Goal: Check status: Check status

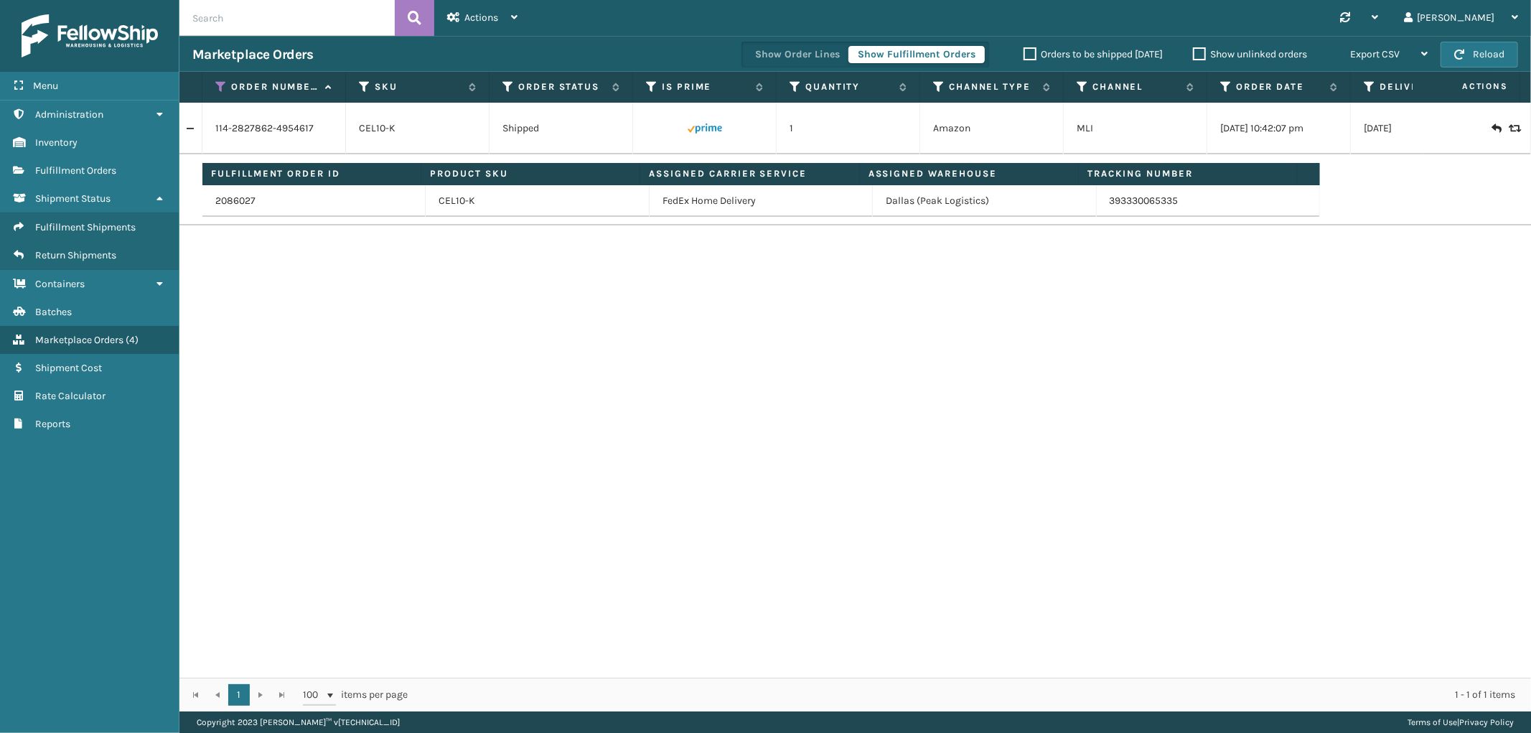
click at [215, 93] on th "Order Number" at bounding box center [274, 87] width 144 height 31
click at [219, 88] on icon at bounding box center [220, 86] width 11 height 13
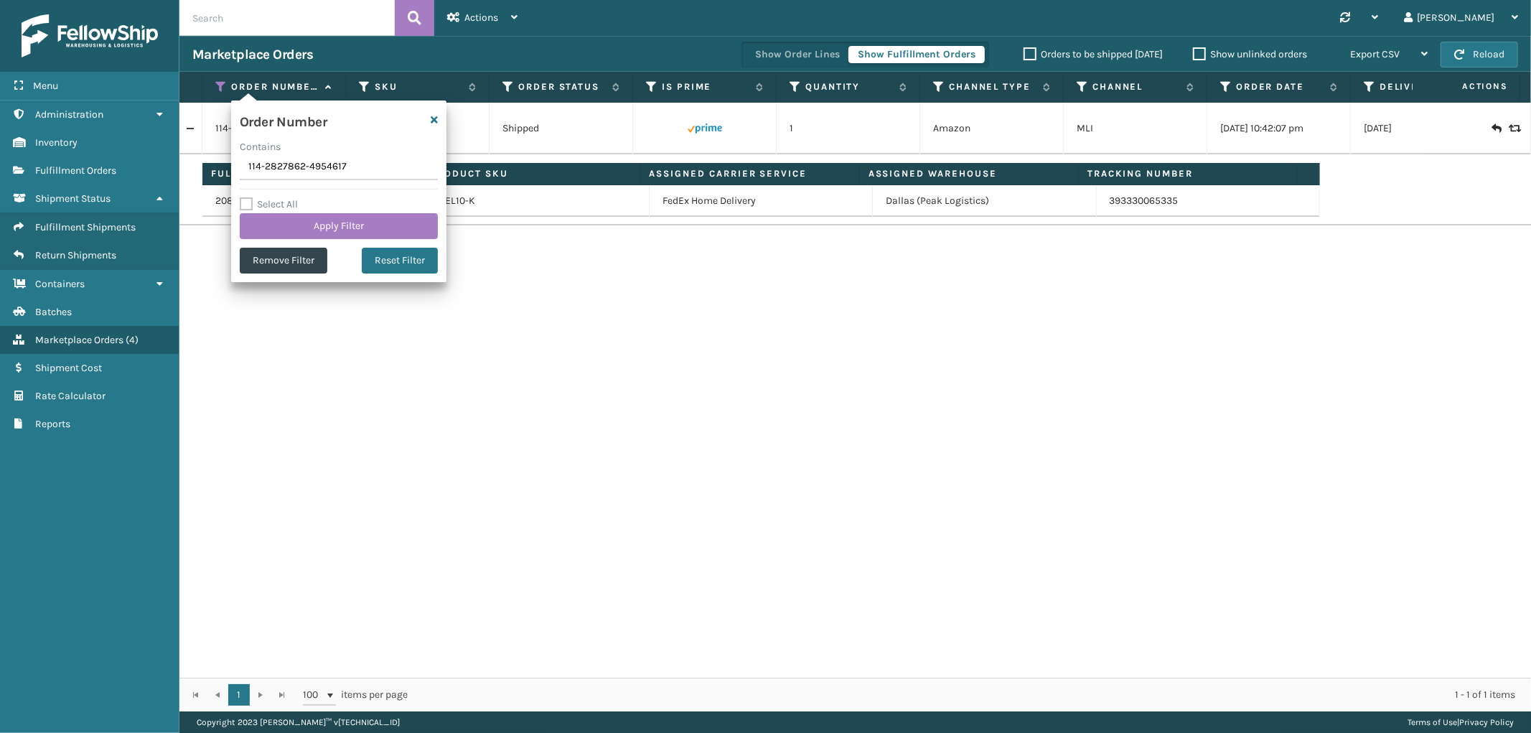
click at [268, 171] on input "114-2827862-4954617" at bounding box center [339, 167] width 198 height 26
type input "SS40397"
click at [266, 224] on button "Apply Filter" at bounding box center [339, 226] width 198 height 26
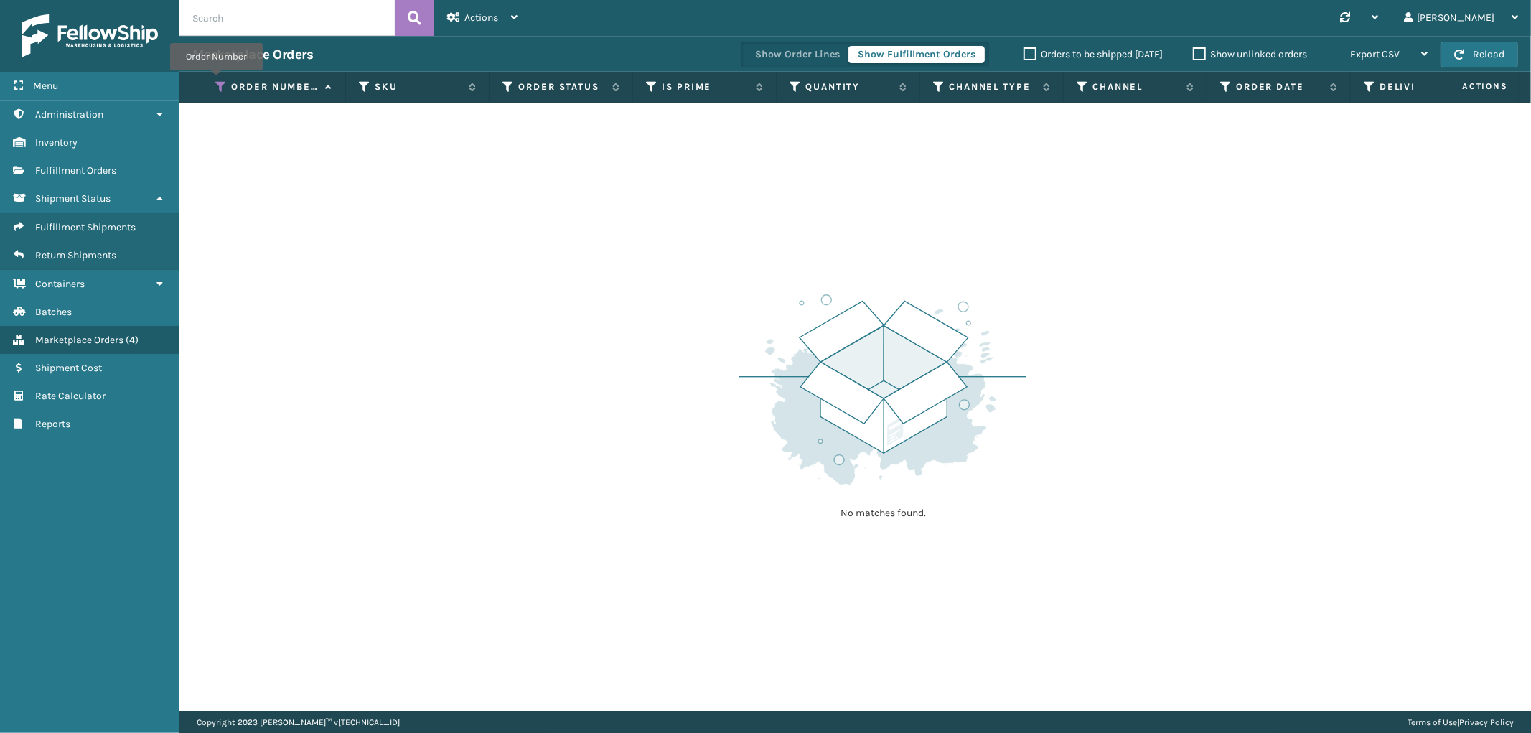
click at [216, 80] on icon at bounding box center [220, 86] width 11 height 13
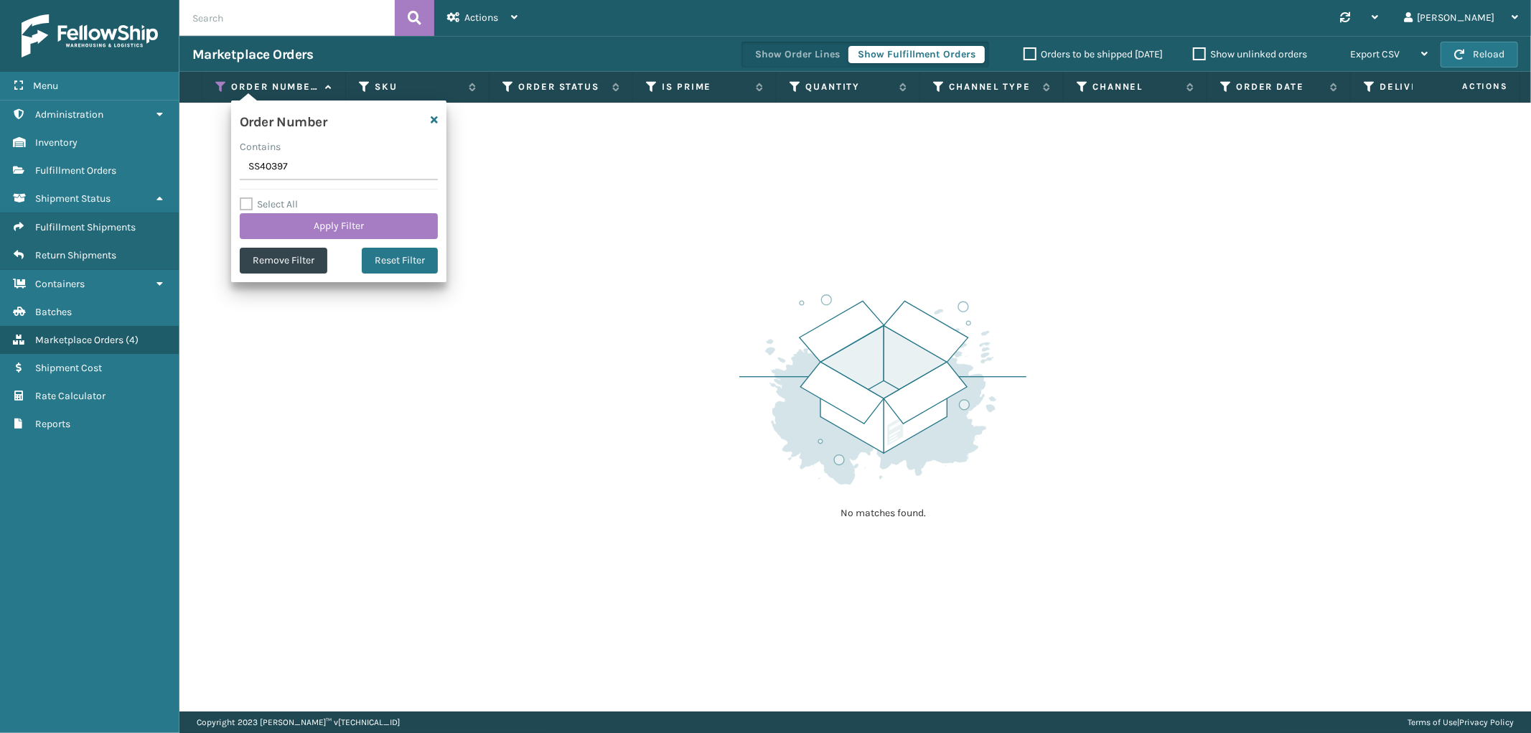
click at [259, 162] on input "SS40397" at bounding box center [339, 167] width 198 height 26
type input "200013577176676"
click at [276, 219] on button "Apply Filter" at bounding box center [339, 226] width 198 height 26
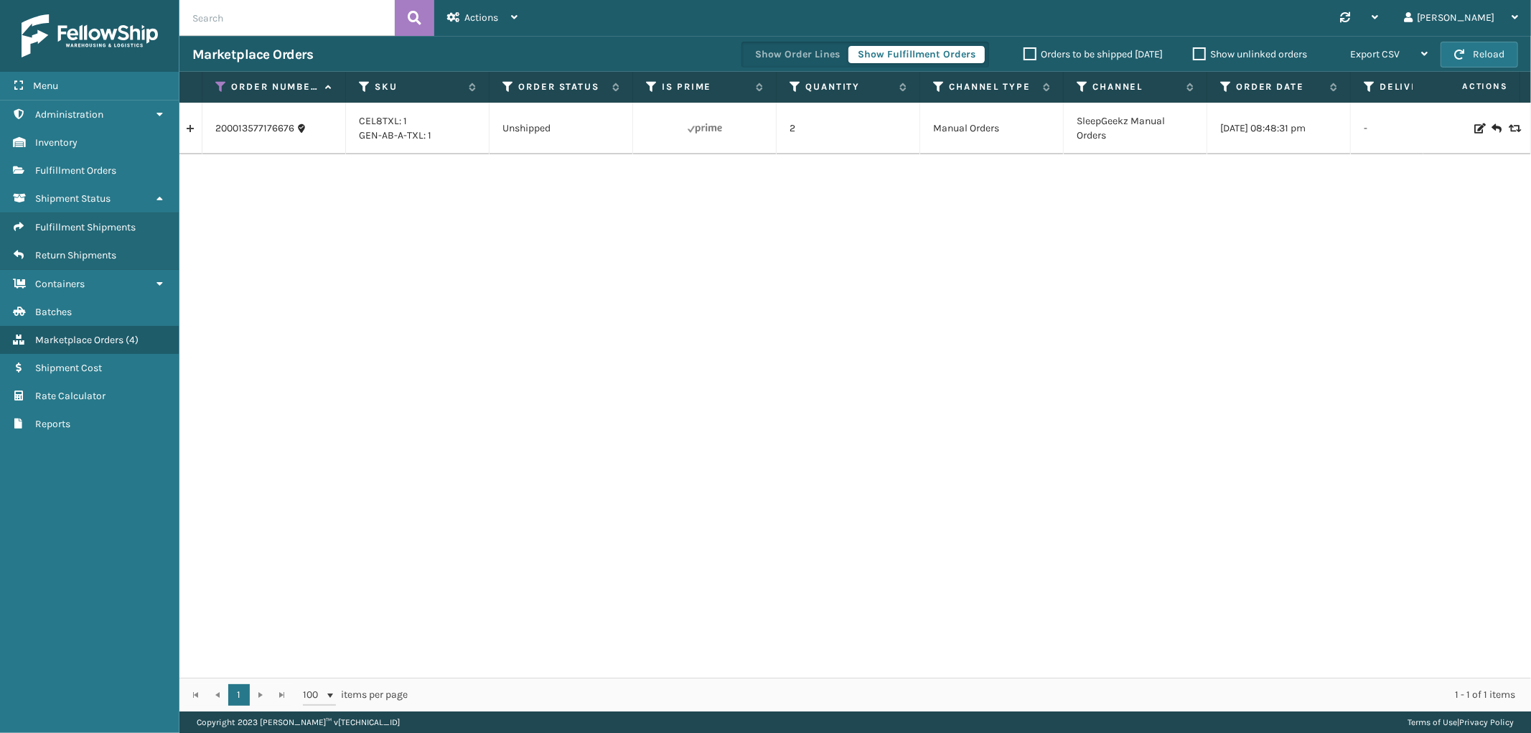
click at [200, 128] on link at bounding box center [190, 128] width 22 height 23
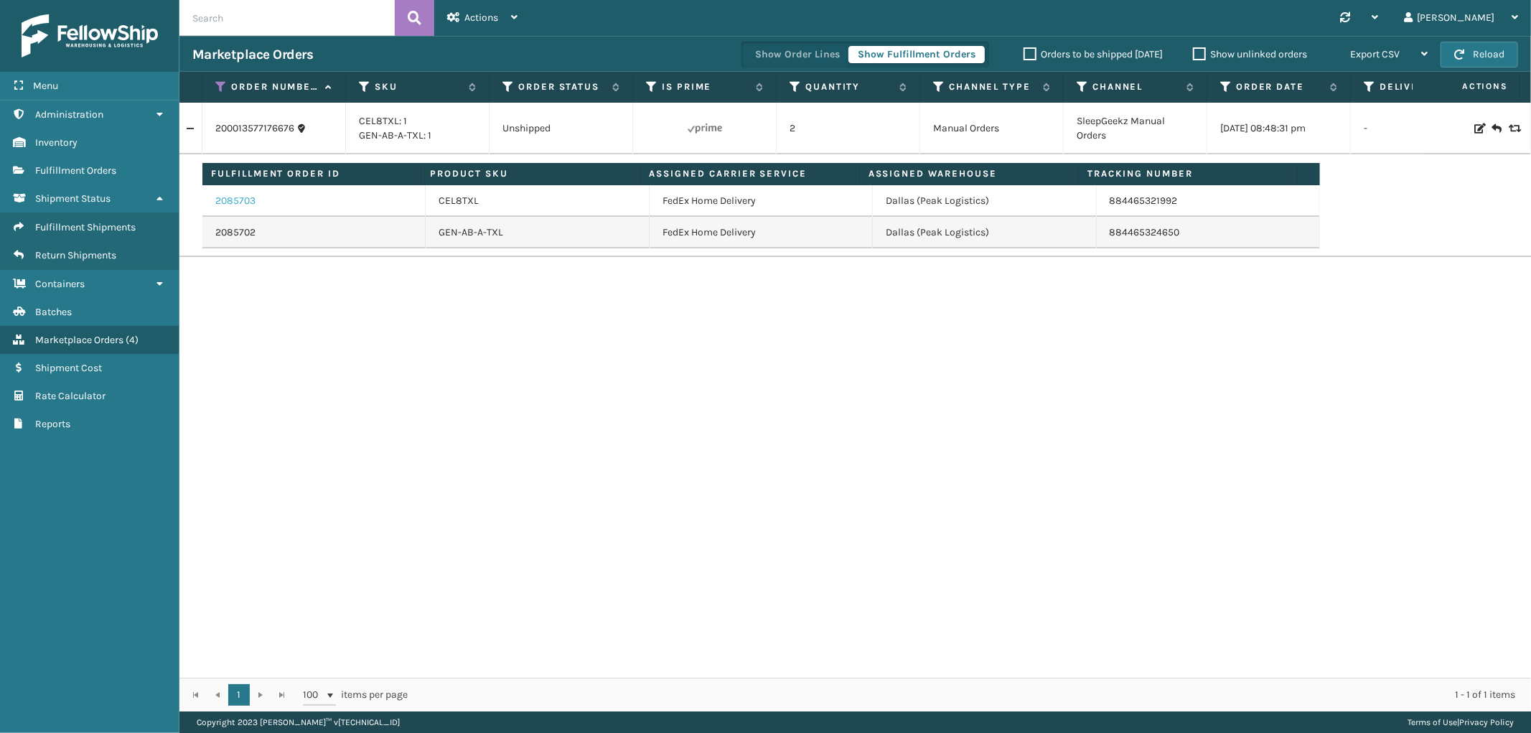
click at [239, 202] on link "2085703" at bounding box center [235, 201] width 40 height 14
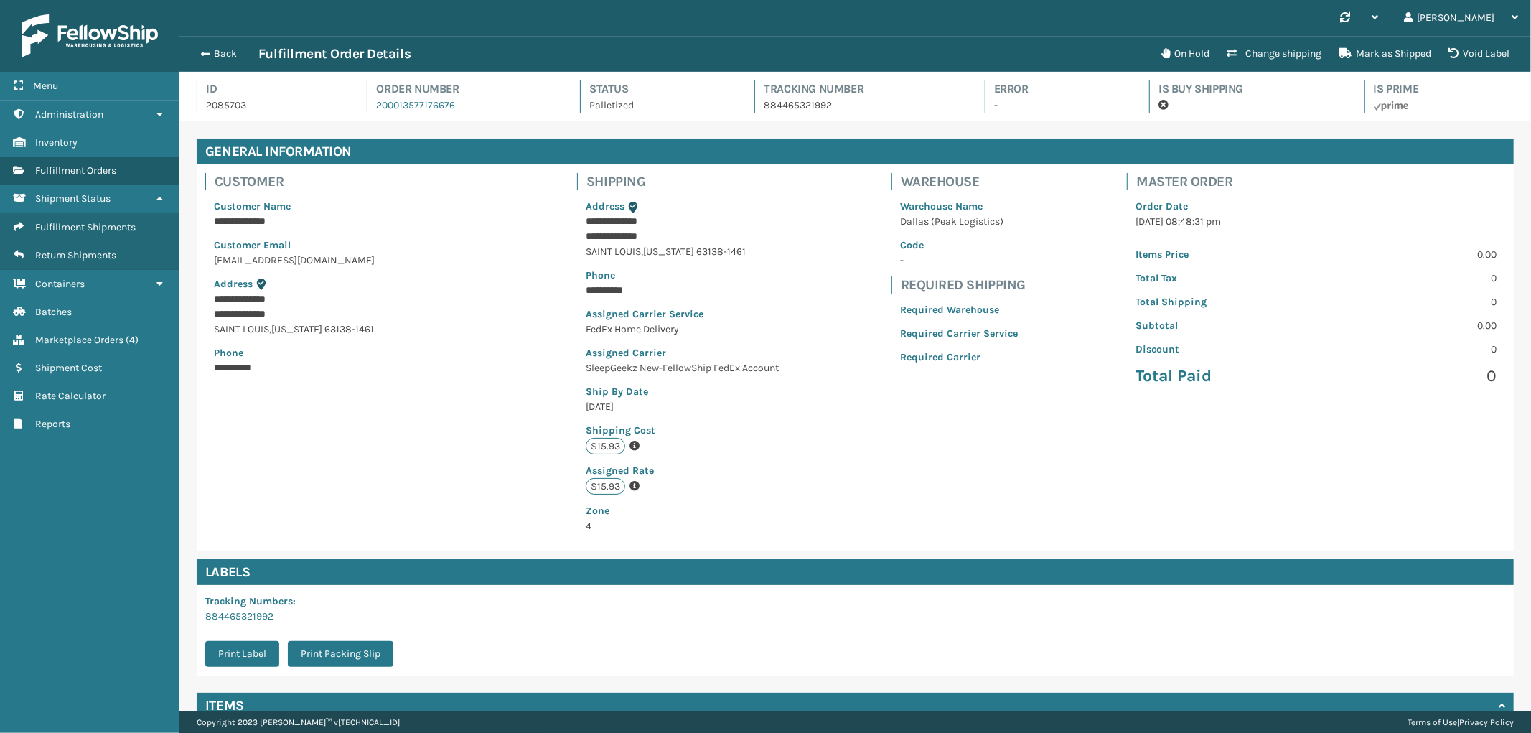
scroll to position [34, 1352]
drag, startPoint x: 475, startPoint y: 109, endPoint x: 363, endPoint y: 120, distance: 112.5
click at [363, 120] on div "Id 2085703 Order Number 200013577176676 Status Palletized Tracking Number 88446…" at bounding box center [855, 100] width 1317 height 41
copy link "200013577176676"
click at [219, 55] on button "Back" at bounding box center [225, 53] width 66 height 13
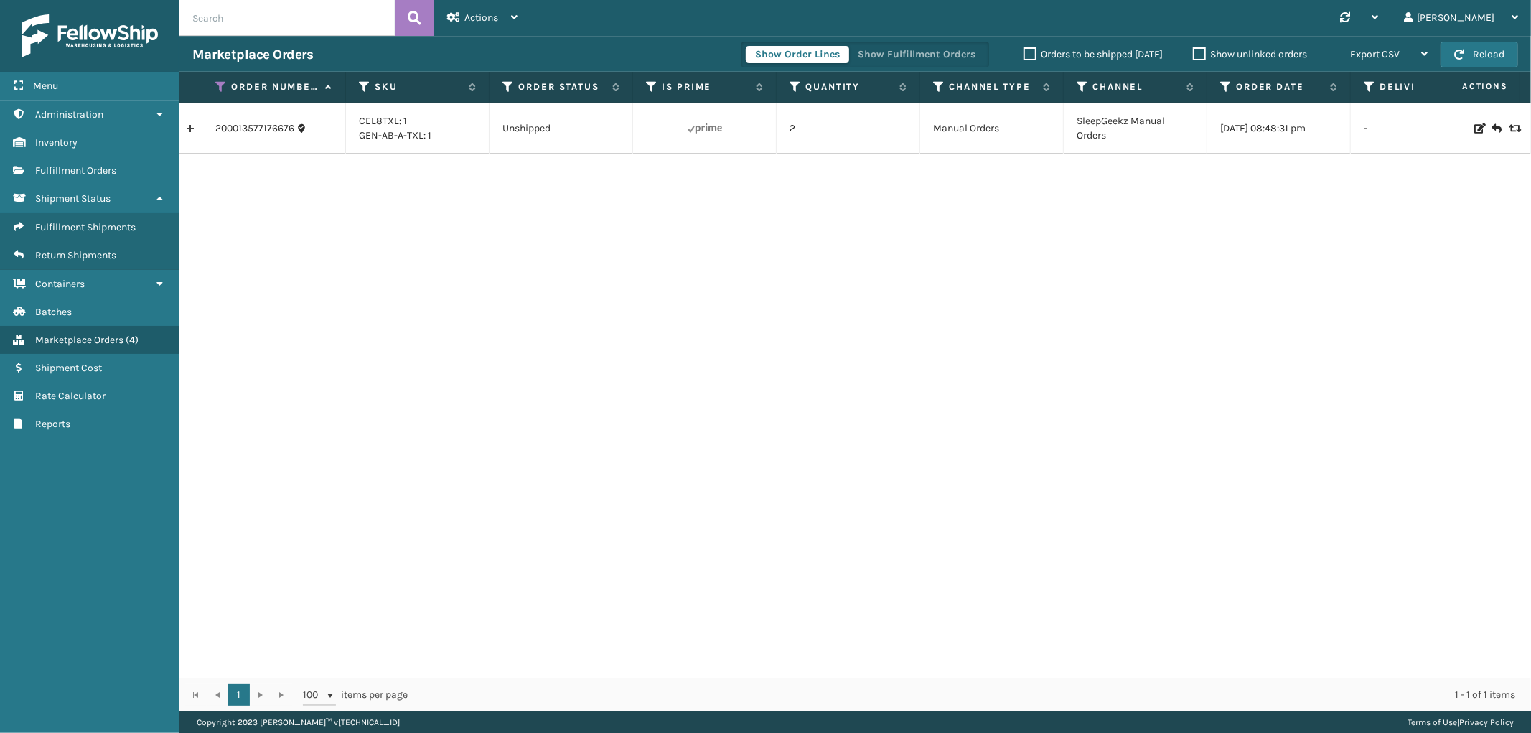
click at [106, 598] on div "Menu Administration Inventory Fulfillment Orders Shipment Status Fulfillment Sh…" at bounding box center [89, 366] width 179 height 733
click at [159, 193] on icon at bounding box center [159, 198] width 11 height 10
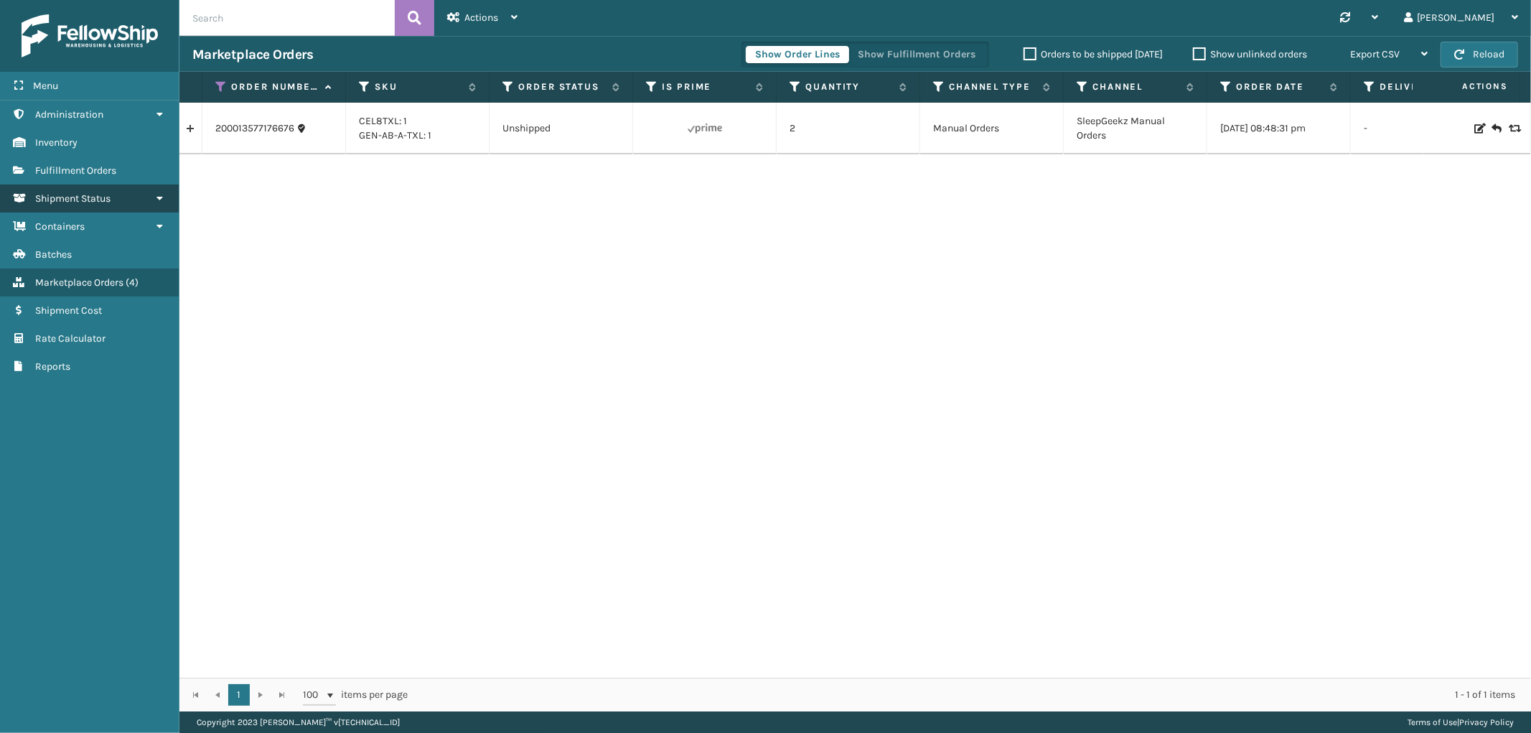
click at [159, 193] on icon at bounding box center [159, 198] width 11 height 10
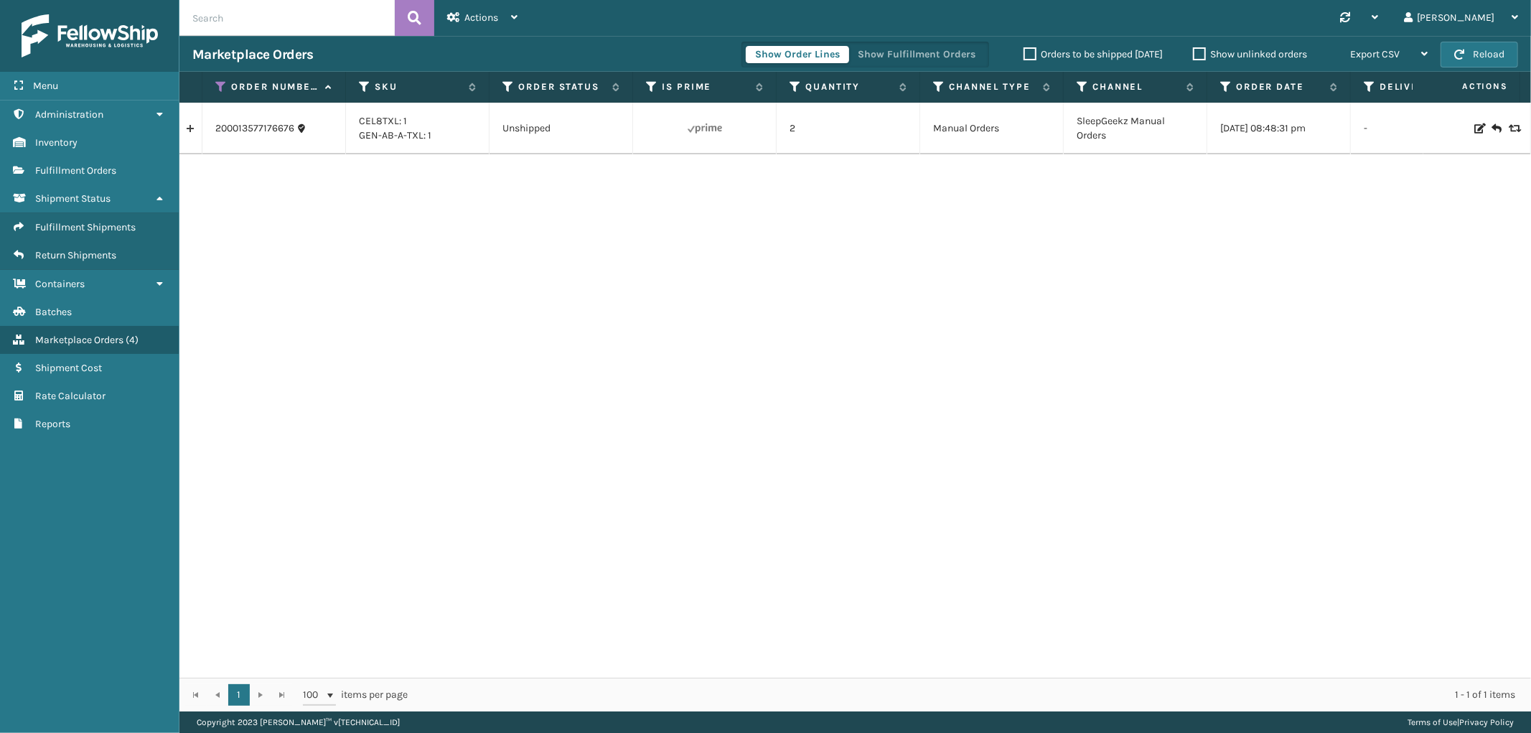
click at [663, 34] on div "Synchronise all channels [PERSON_NAME] Log Out" at bounding box center [1030, 18] width 1001 height 36
click at [218, 82] on icon at bounding box center [220, 86] width 11 height 13
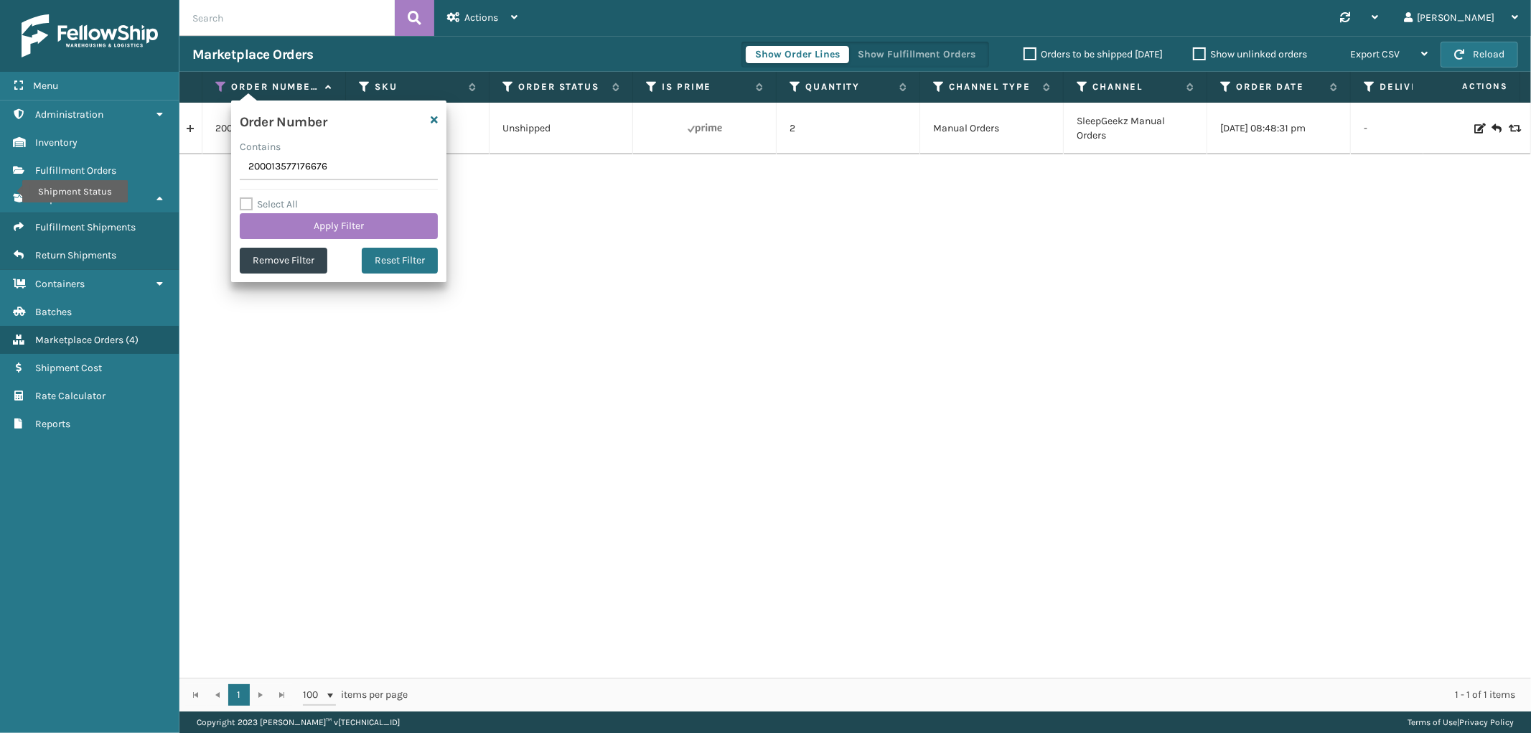
click at [280, 165] on input "200013577176676" at bounding box center [339, 167] width 198 height 26
type input "112-3932753-4717849"
click at [281, 215] on button "Apply Filter" at bounding box center [339, 226] width 198 height 26
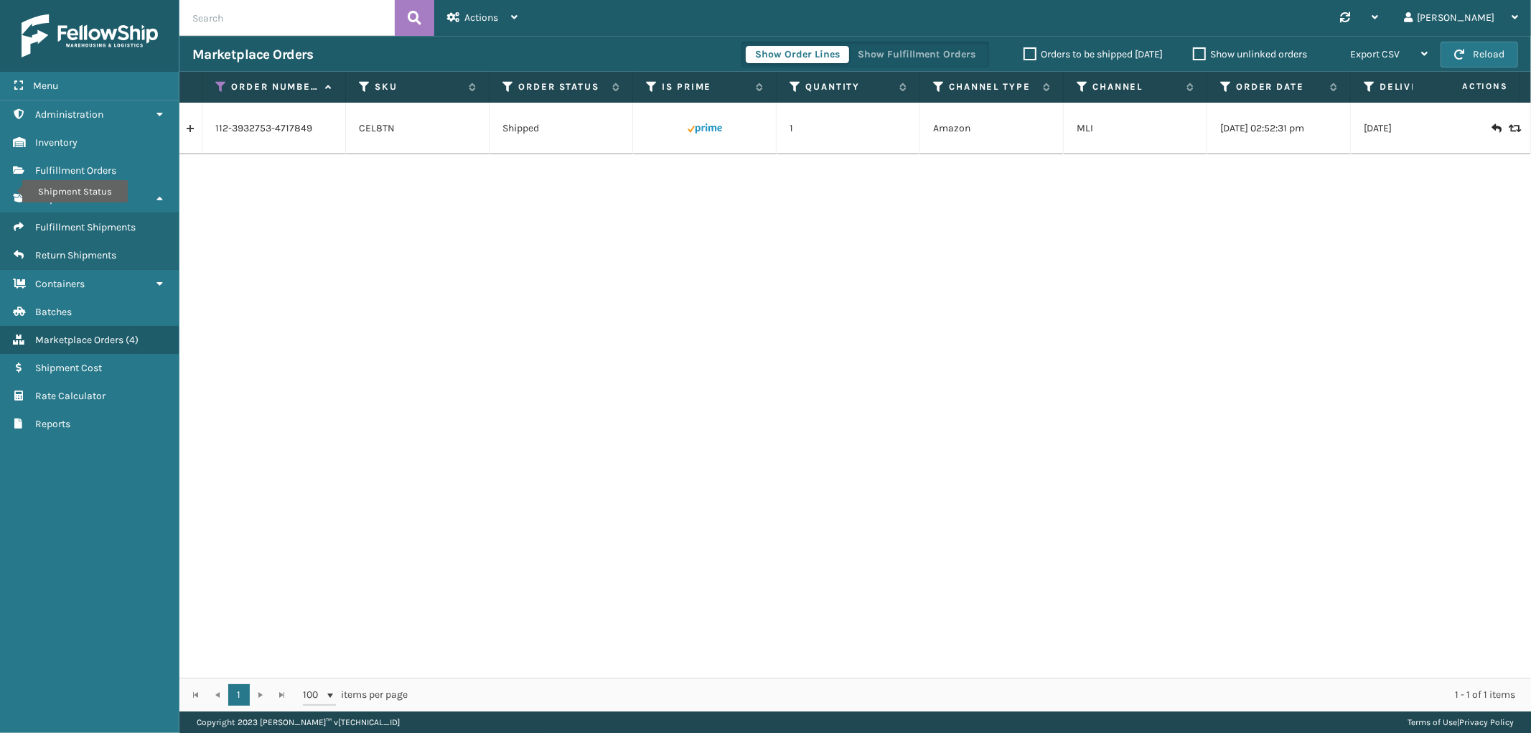
click at [190, 123] on link at bounding box center [190, 128] width 22 height 23
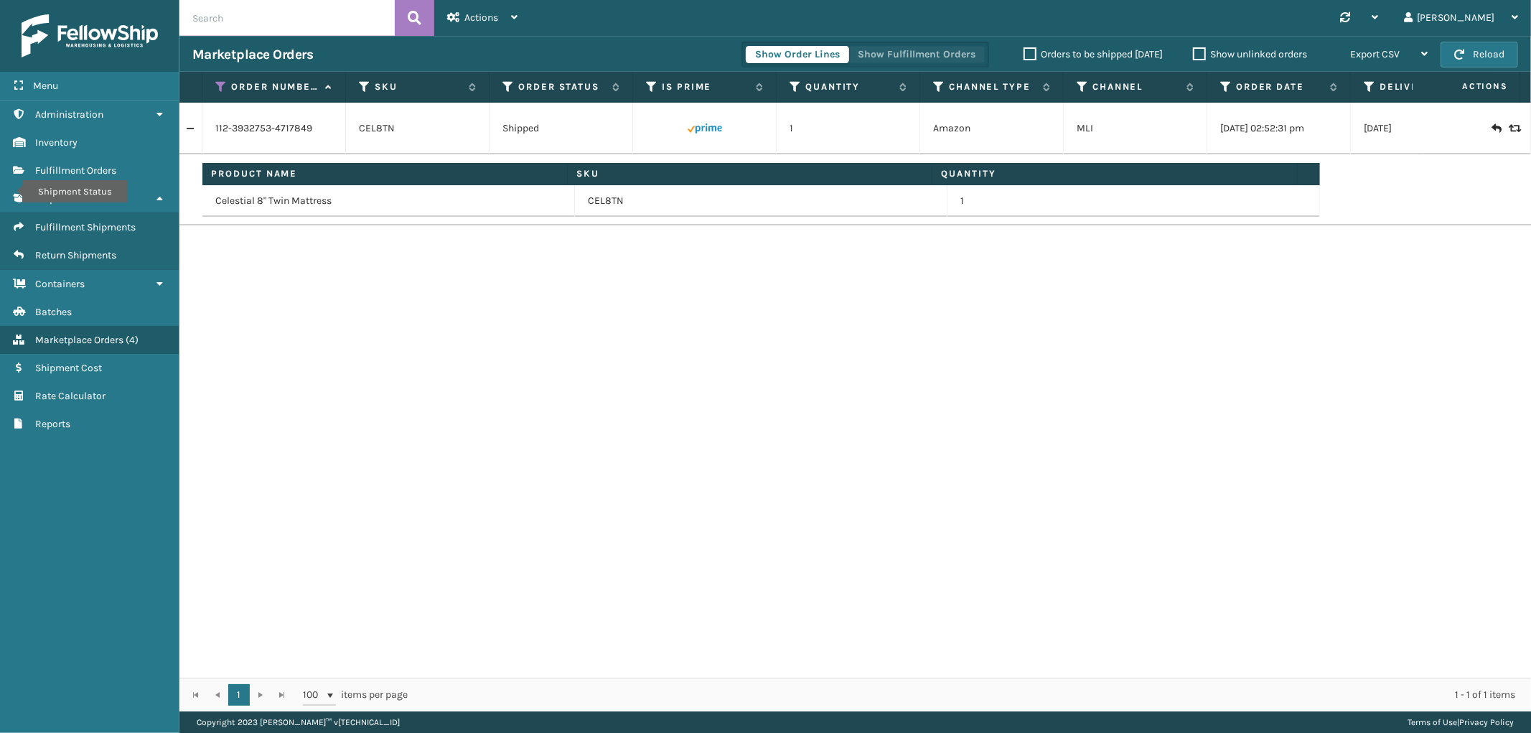
click at [893, 57] on button "Show Fulfillment Orders" at bounding box center [917, 54] width 136 height 17
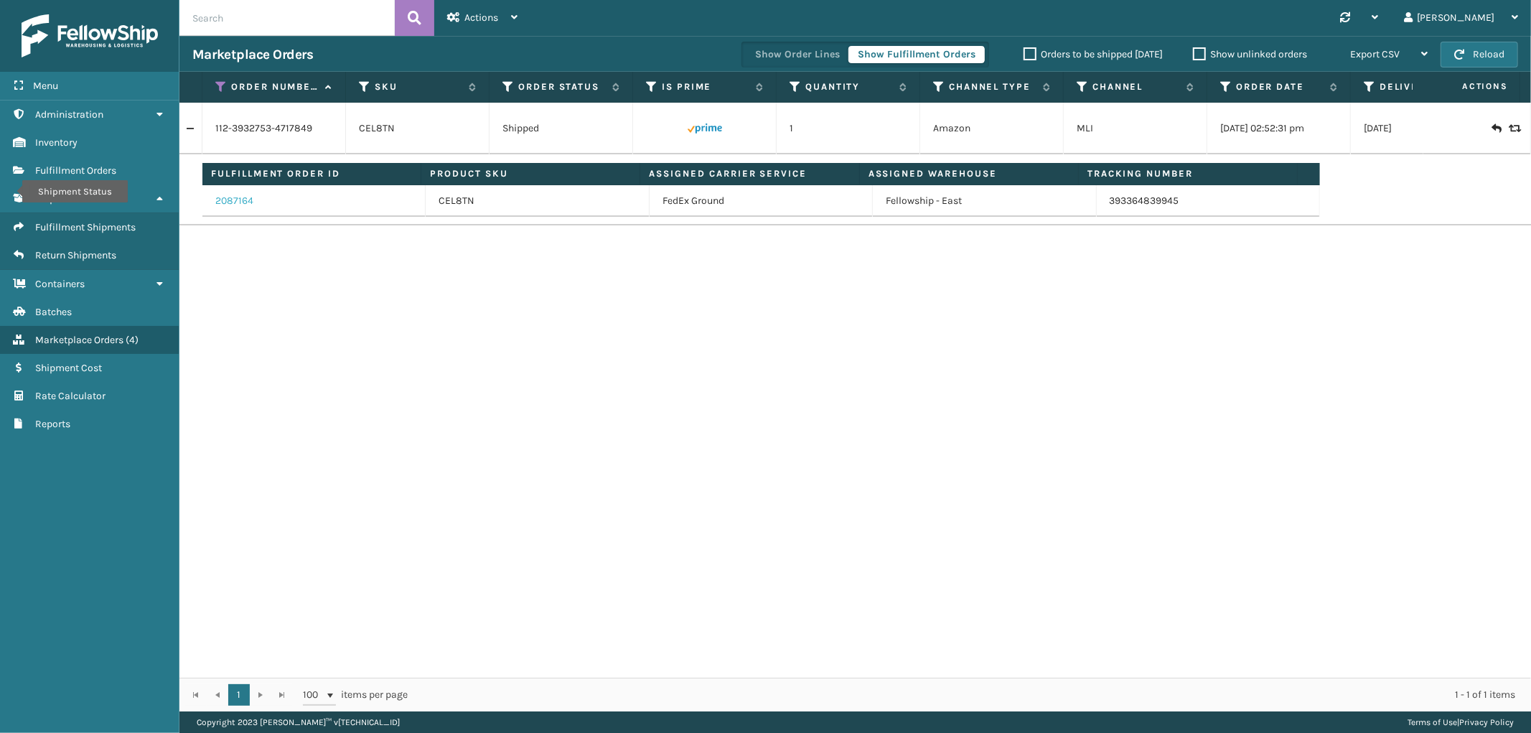
click at [240, 208] on link "2087164" at bounding box center [234, 201] width 38 height 14
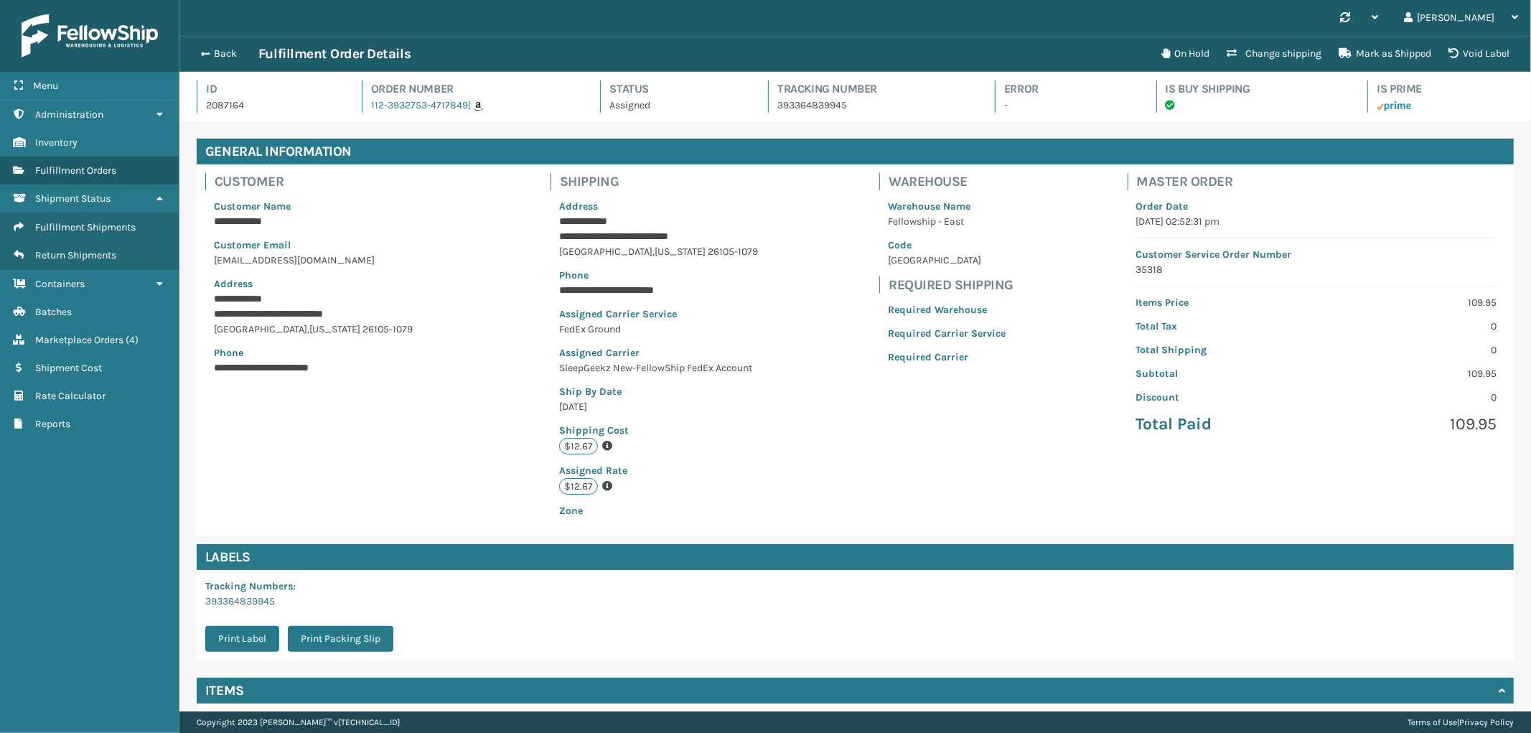
scroll to position [34, 1352]
click at [220, 602] on link "393364839945" at bounding box center [240, 601] width 70 height 12
drag, startPoint x: 627, startPoint y: 335, endPoint x: 548, endPoint y: 332, distance: 78.3
click at [551, 332] on div "**********" at bounding box center [659, 358] width 216 height 337
